Goal: Answer question/provide support

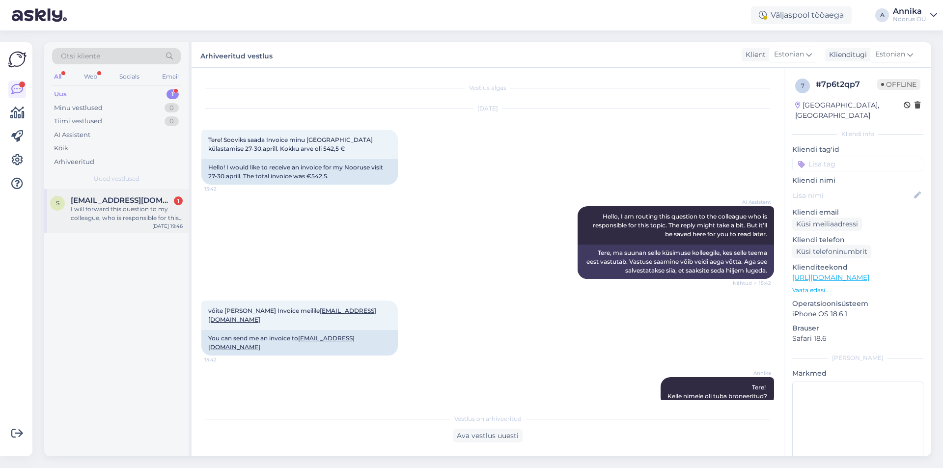
click at [110, 216] on div "I will forward this question to my colleague, who is responsible for this. The …" at bounding box center [127, 214] width 112 height 18
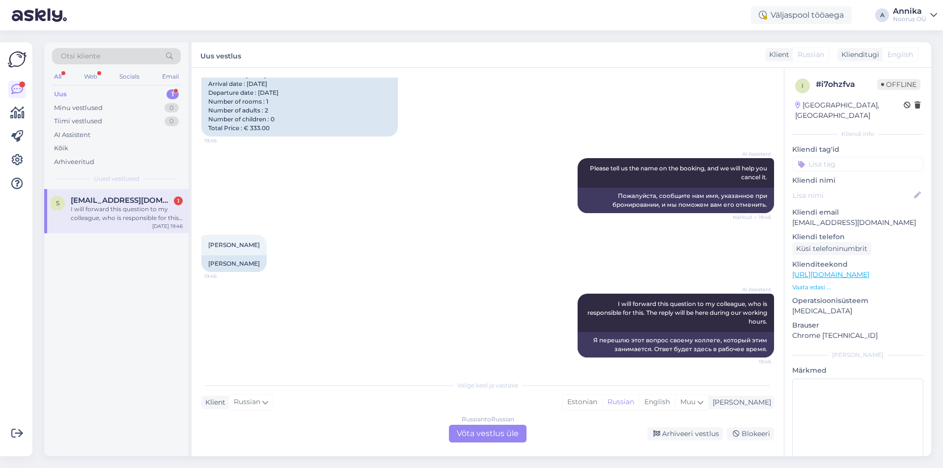
scroll to position [156, 0]
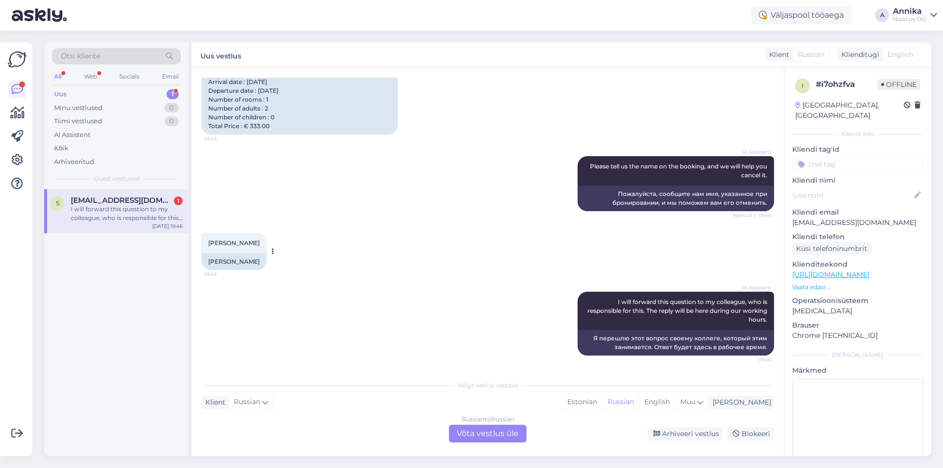
drag, startPoint x: 225, startPoint y: 246, endPoint x: 258, endPoint y: 244, distance: 33.5
click at [258, 244] on span "[PERSON_NAME]" at bounding box center [234, 242] width 52 height 7
copy span "Paramonov"
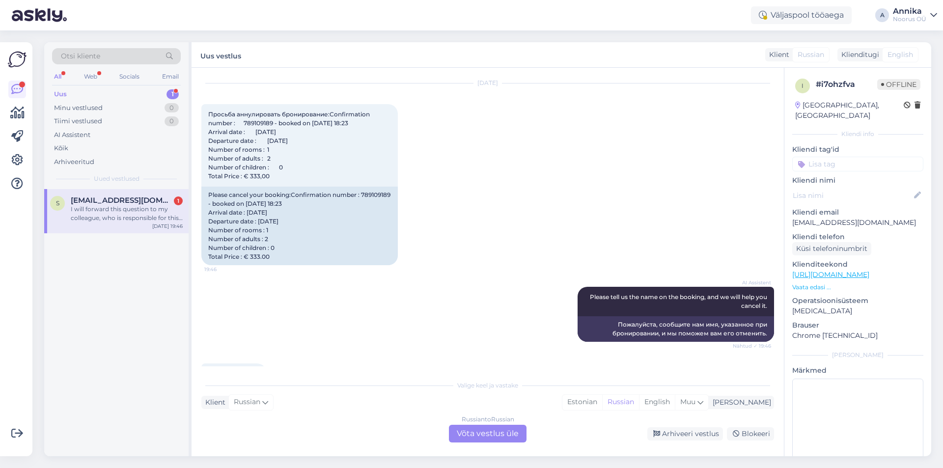
scroll to position [9, 0]
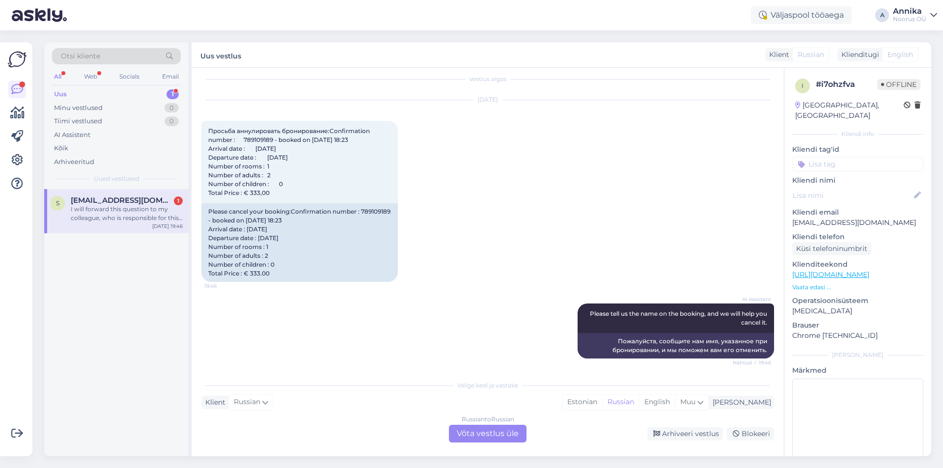
click at [478, 437] on div "Russian to Russian Võta vestlus üle" at bounding box center [488, 434] width 78 height 18
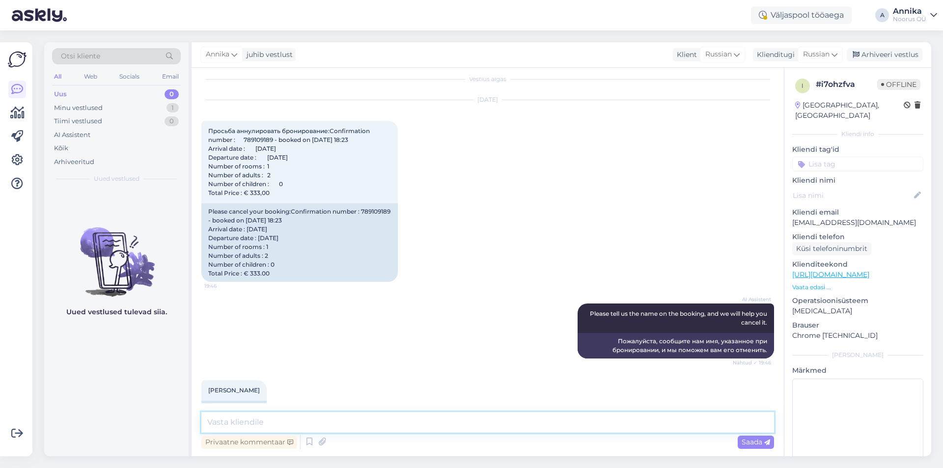
click at [431, 418] on textarea at bounding box center [487, 422] width 573 height 21
type textarea "В"
type textarea "Добрый вечер!Ваше бронирование отменено."
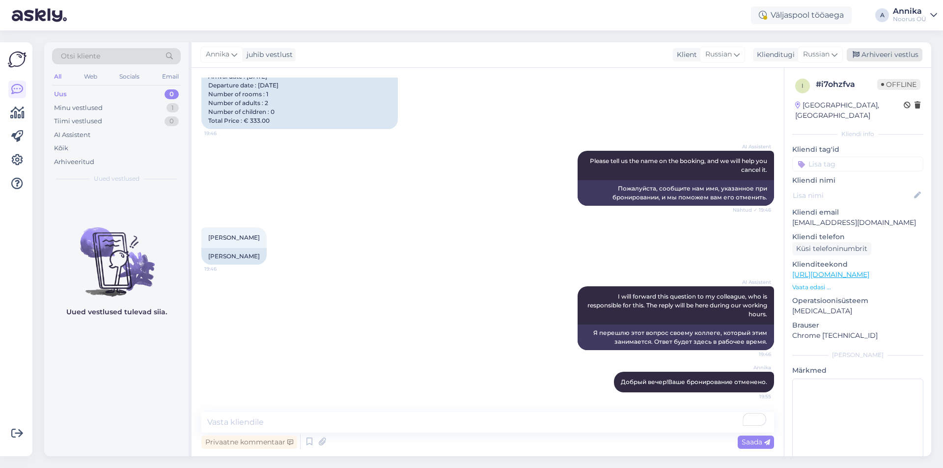
click at [877, 56] on div "Arhiveeri vestlus" at bounding box center [885, 54] width 76 height 13
